Goal: Task Accomplishment & Management: Manage account settings

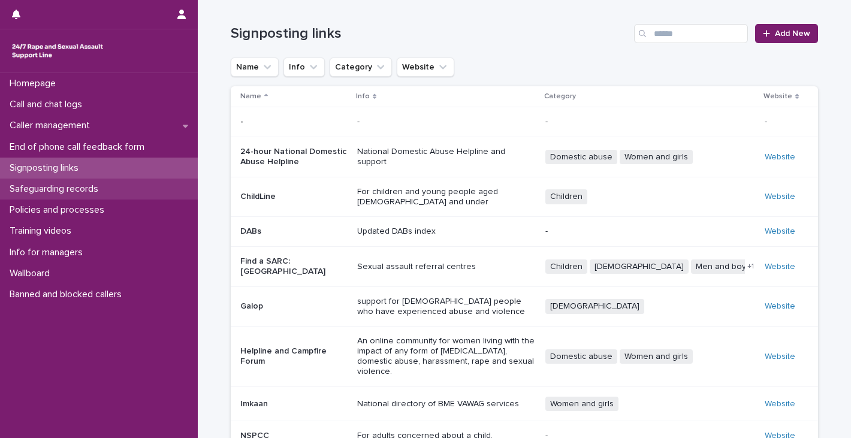
click at [94, 184] on p "Safeguarding records" at bounding box center [56, 188] width 103 height 11
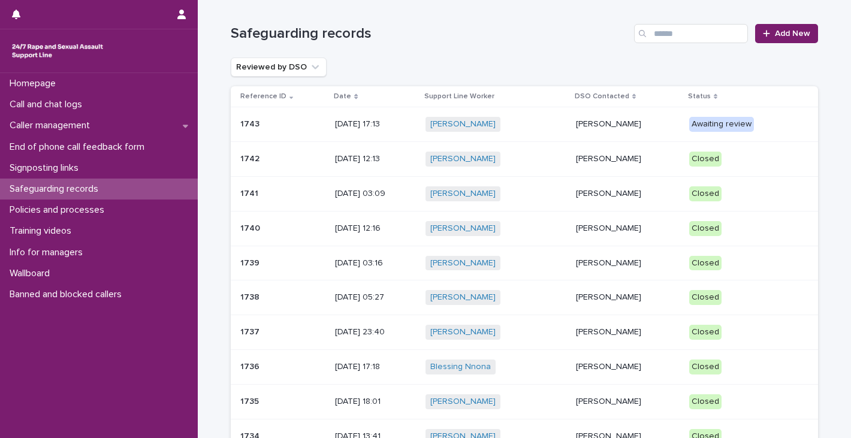
click at [588, 124] on p "[PERSON_NAME]" at bounding box center [628, 124] width 104 height 10
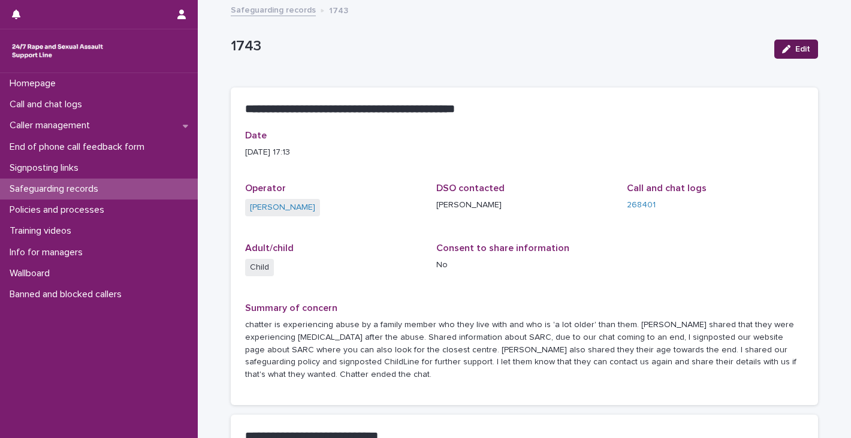
click at [796, 48] on span "Edit" at bounding box center [803, 49] width 15 height 8
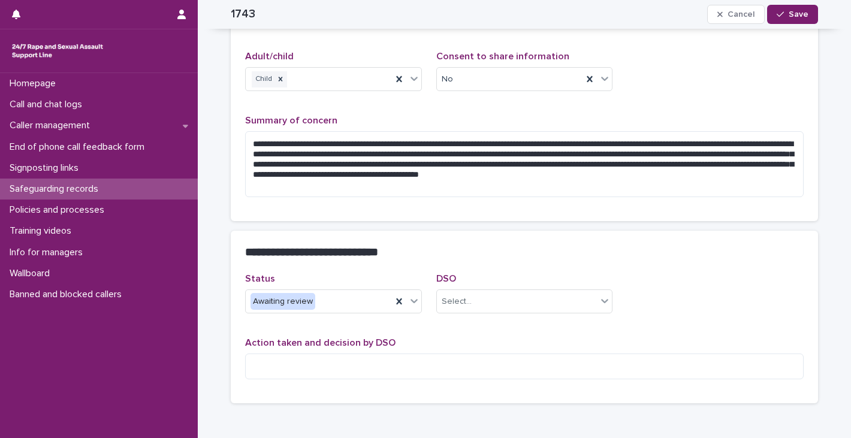
scroll to position [197, 0]
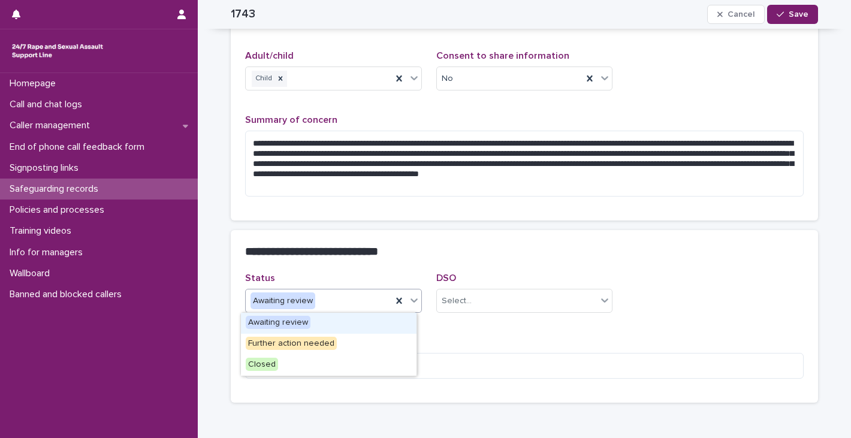
click at [414, 302] on icon at bounding box center [414, 300] width 12 height 12
click at [353, 357] on div "Closed" at bounding box center [329, 365] width 176 height 21
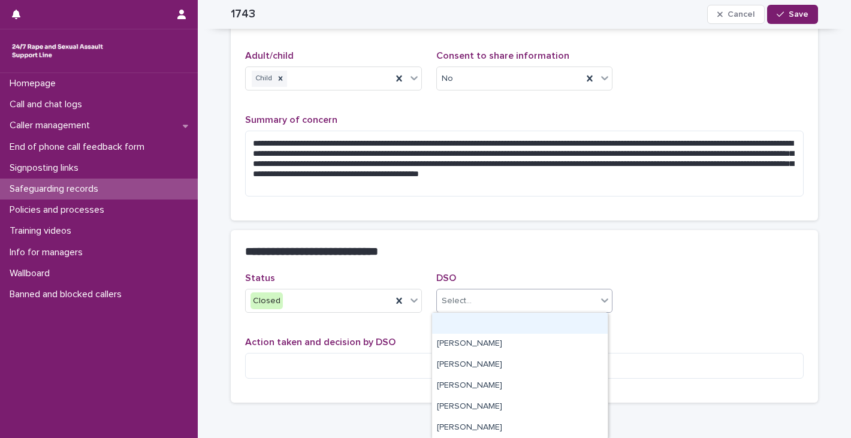
click at [524, 304] on div "Select..." at bounding box center [517, 301] width 161 height 20
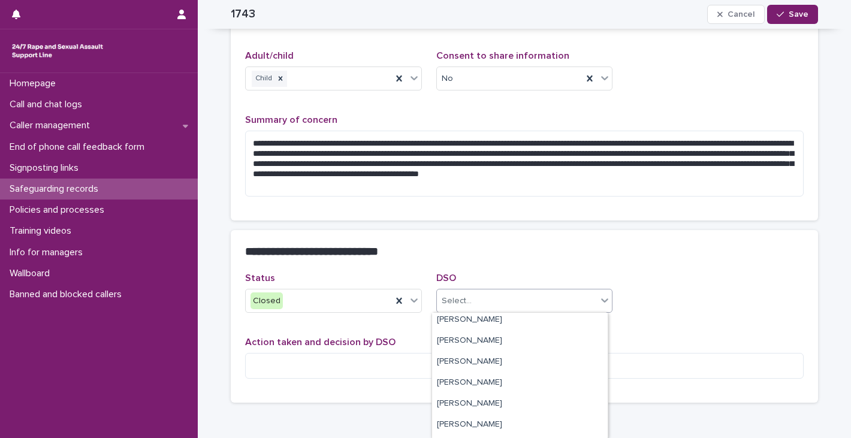
scroll to position [120, 0]
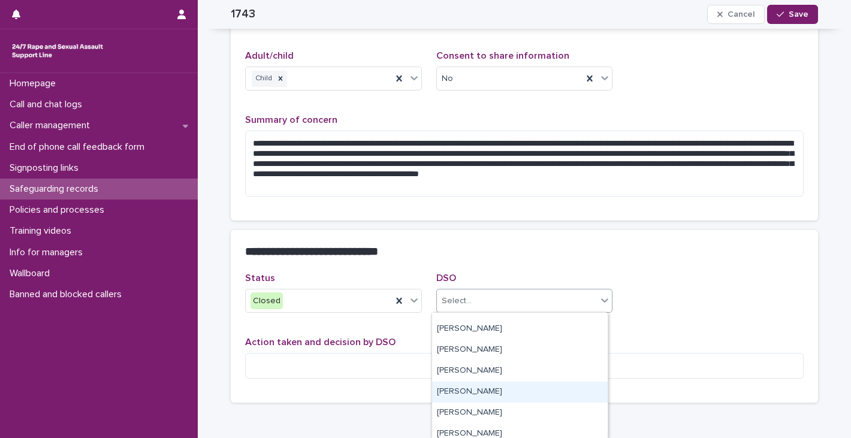
click at [499, 387] on div "[PERSON_NAME]" at bounding box center [520, 392] width 176 height 21
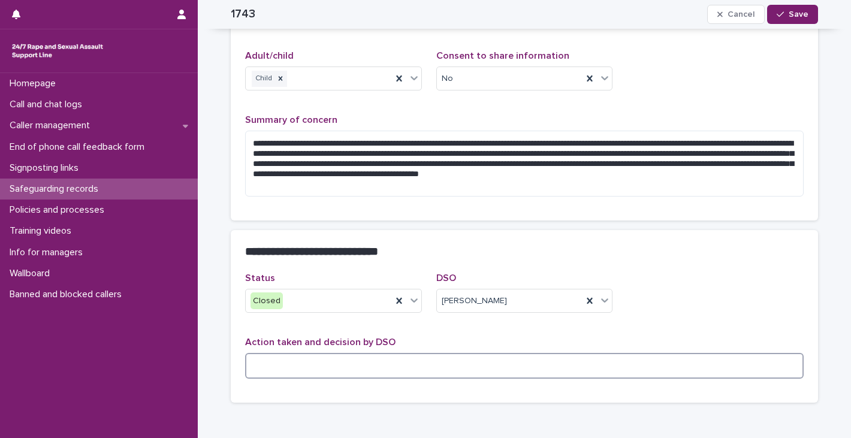
click at [475, 367] on textarea at bounding box center [524, 366] width 559 height 26
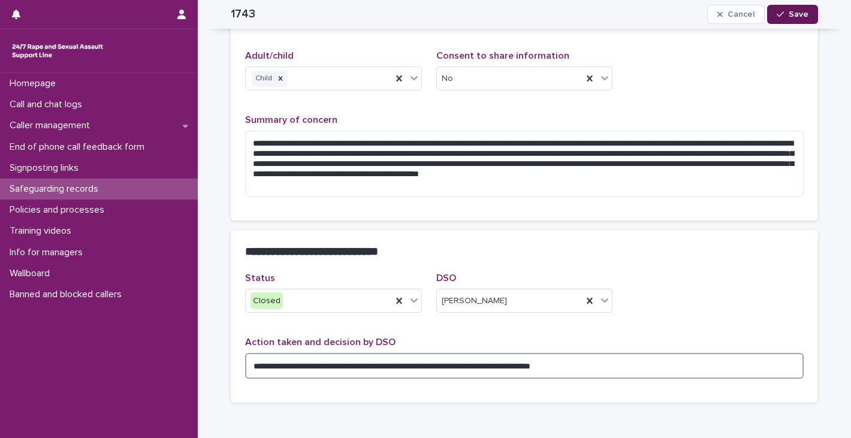
type textarea "**********"
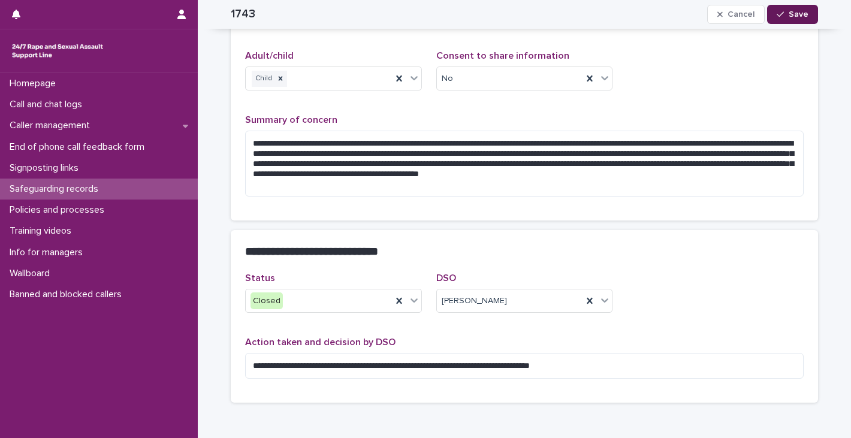
click at [797, 7] on button "Save" at bounding box center [792, 14] width 51 height 19
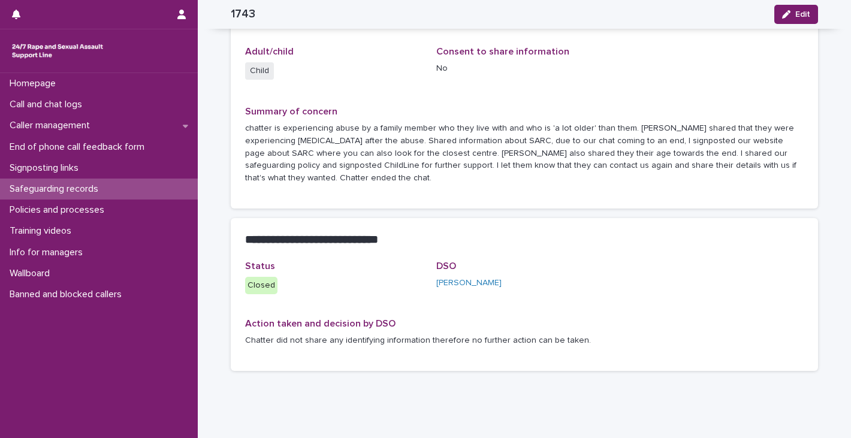
scroll to position [174, 0]
